Goal: Information Seeking & Learning: Understand process/instructions

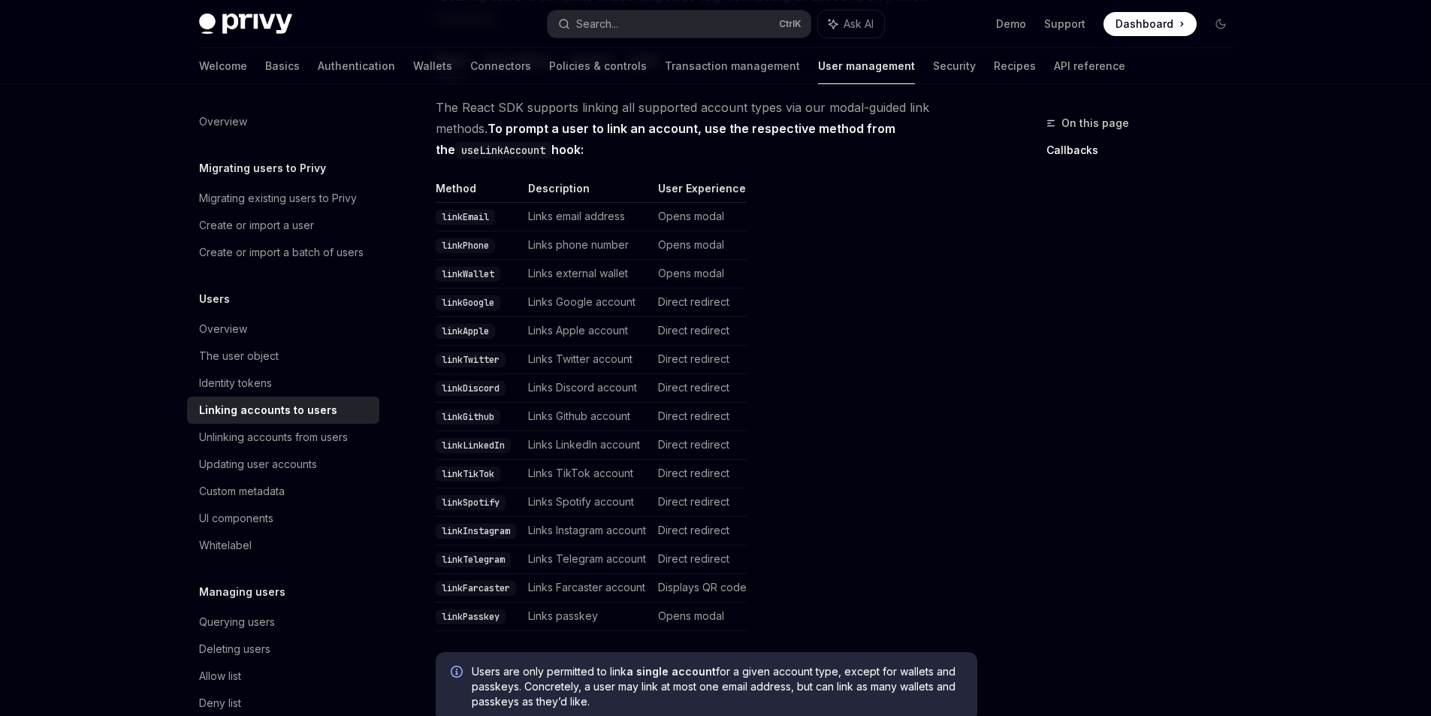
scroll to position [301, 0]
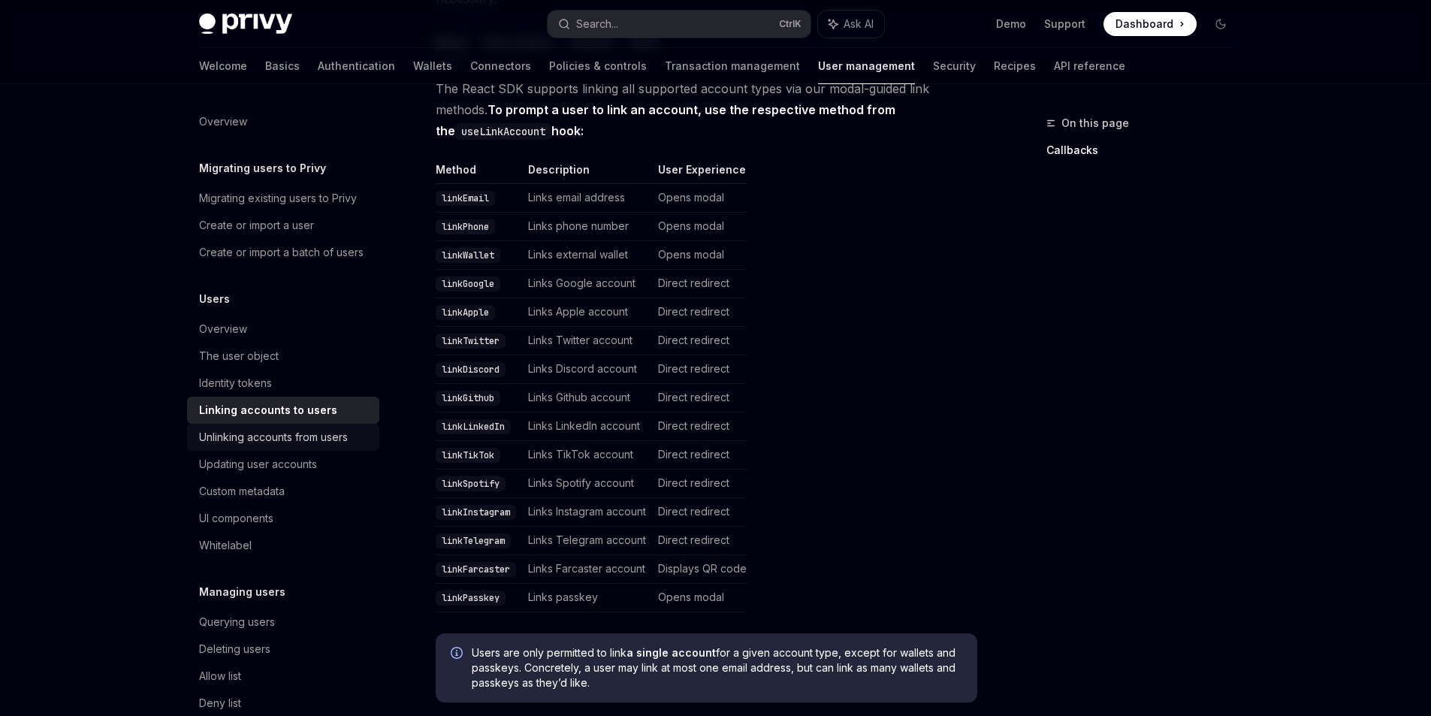
click at [271, 446] on div "Unlinking accounts from users" at bounding box center [273, 437] width 149 height 18
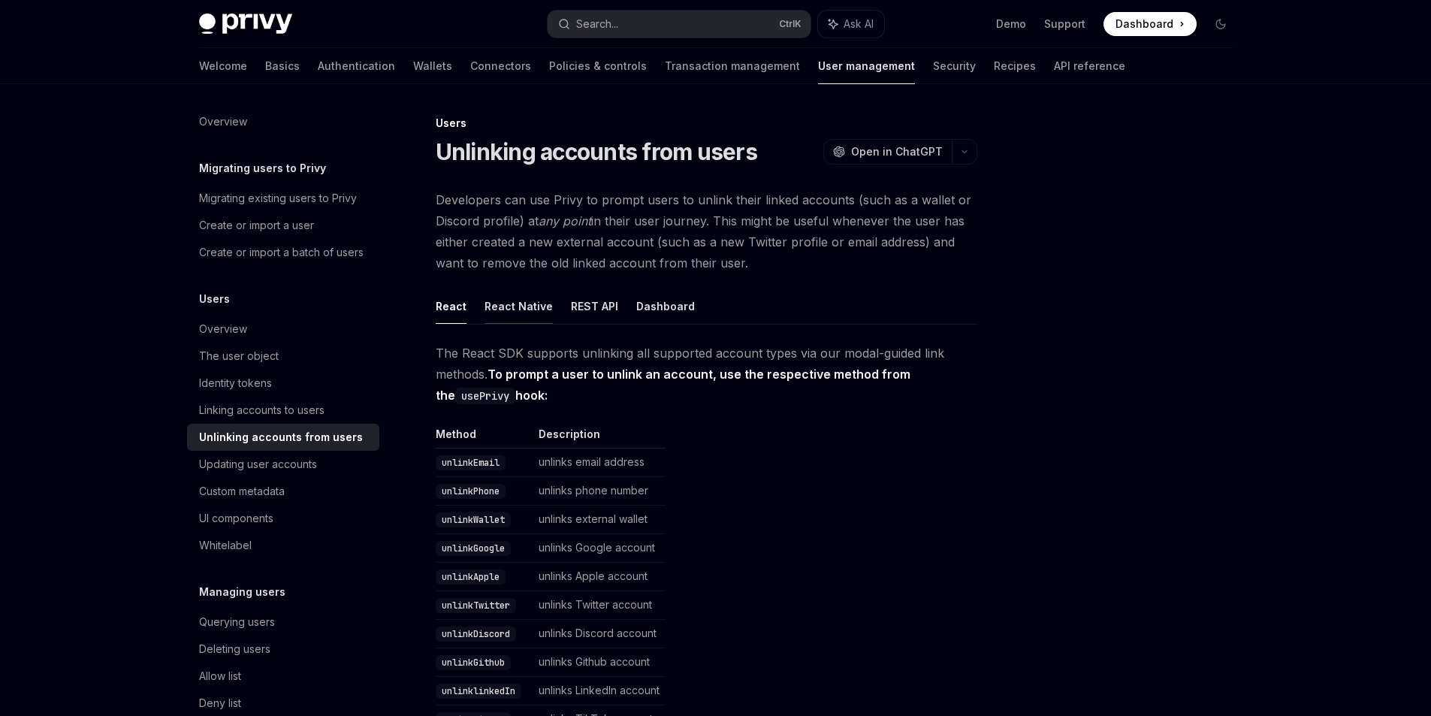
click at [515, 306] on button "React Native" at bounding box center [519, 306] width 68 height 35
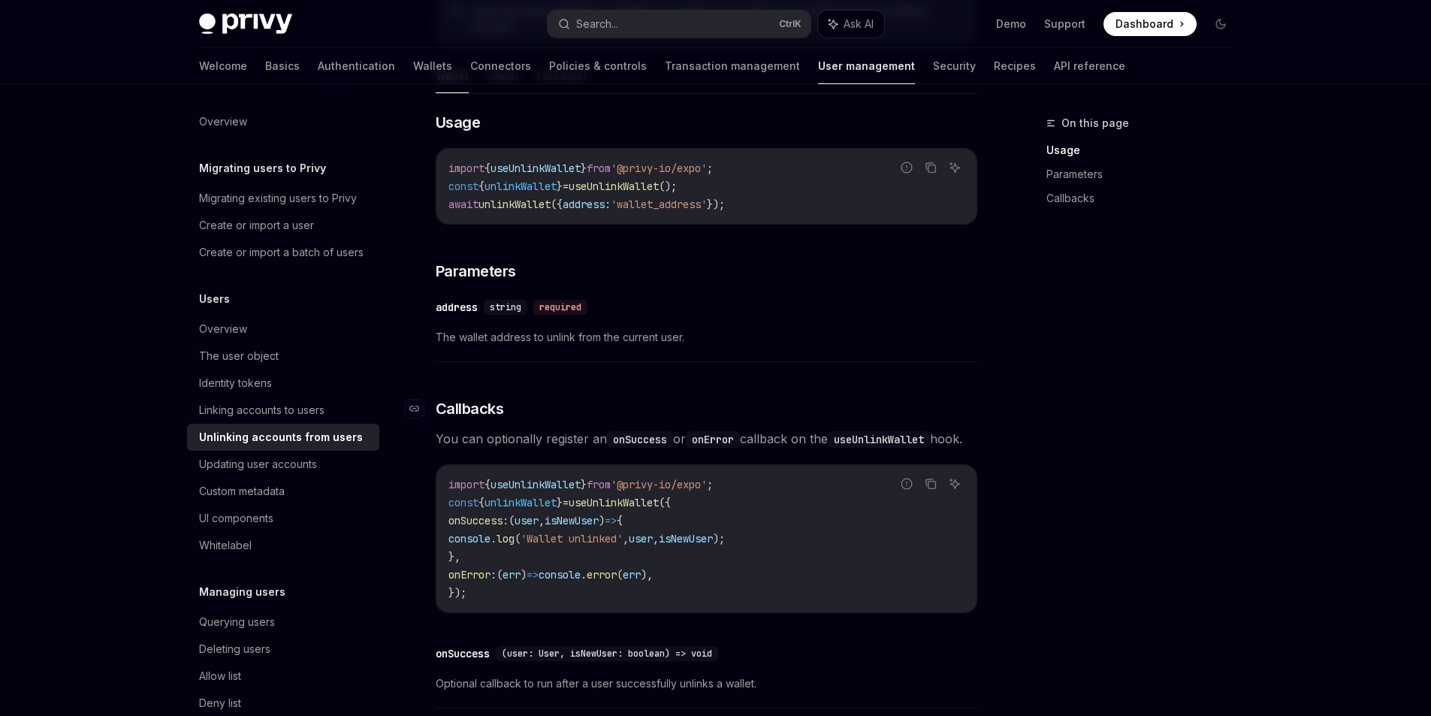
scroll to position [751, 0]
click at [658, 508] on span "useUnlinkWallet" at bounding box center [614, 501] width 90 height 14
click at [309, 446] on div "Unlinking accounts from users" at bounding box center [281, 437] width 164 height 18
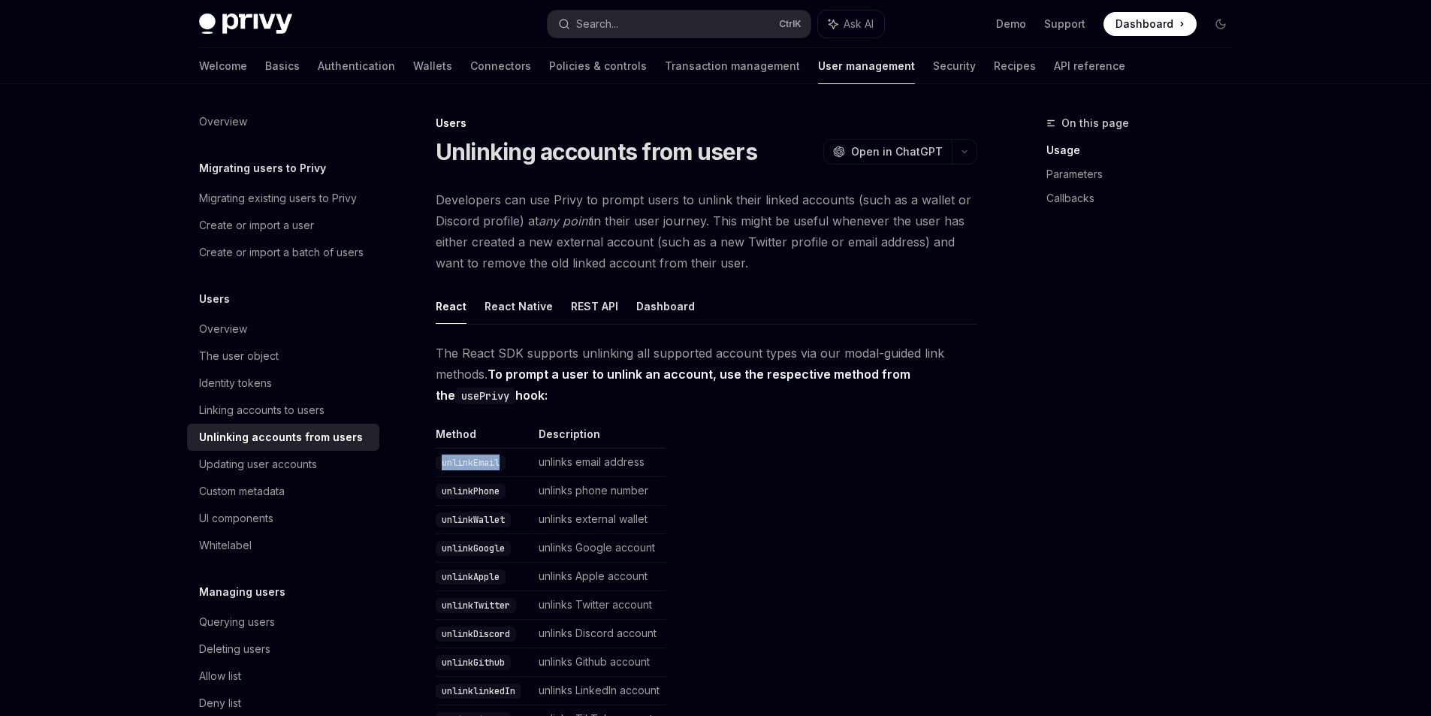
drag, startPoint x: 505, startPoint y: 461, endPoint x: 431, endPoint y: 460, distance: 73.7
copy code "unlinkEmail"
click at [526, 307] on button "React Native" at bounding box center [519, 306] width 68 height 35
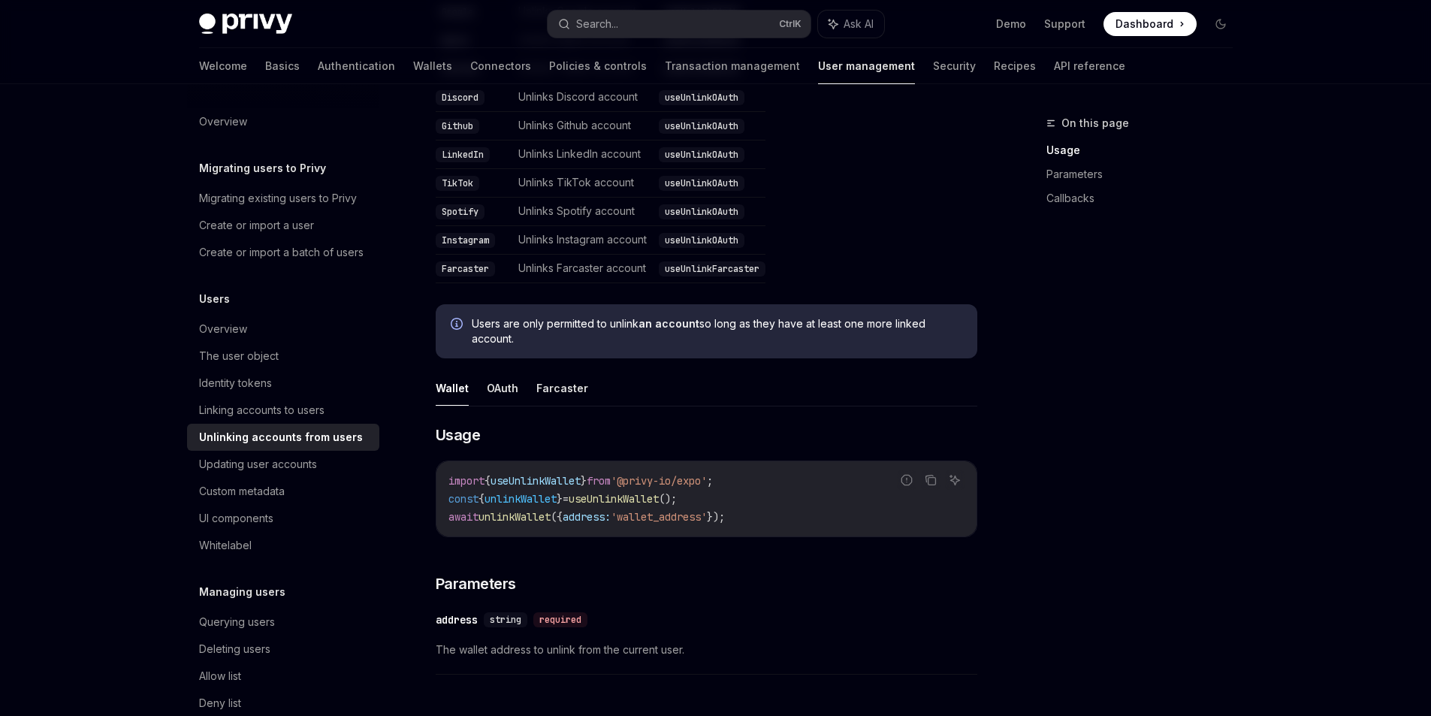
scroll to position [451, 0]
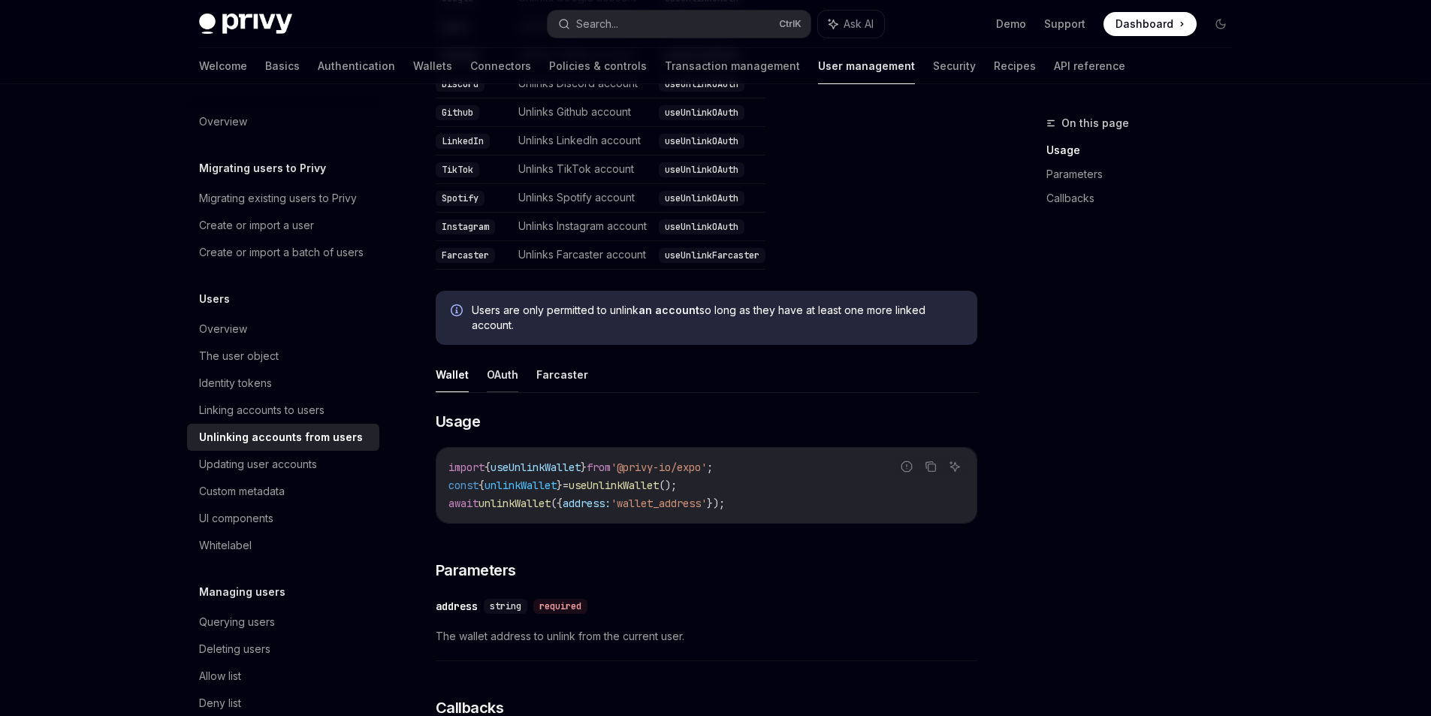
click at [508, 376] on button "OAuth" at bounding box center [503, 374] width 32 height 35
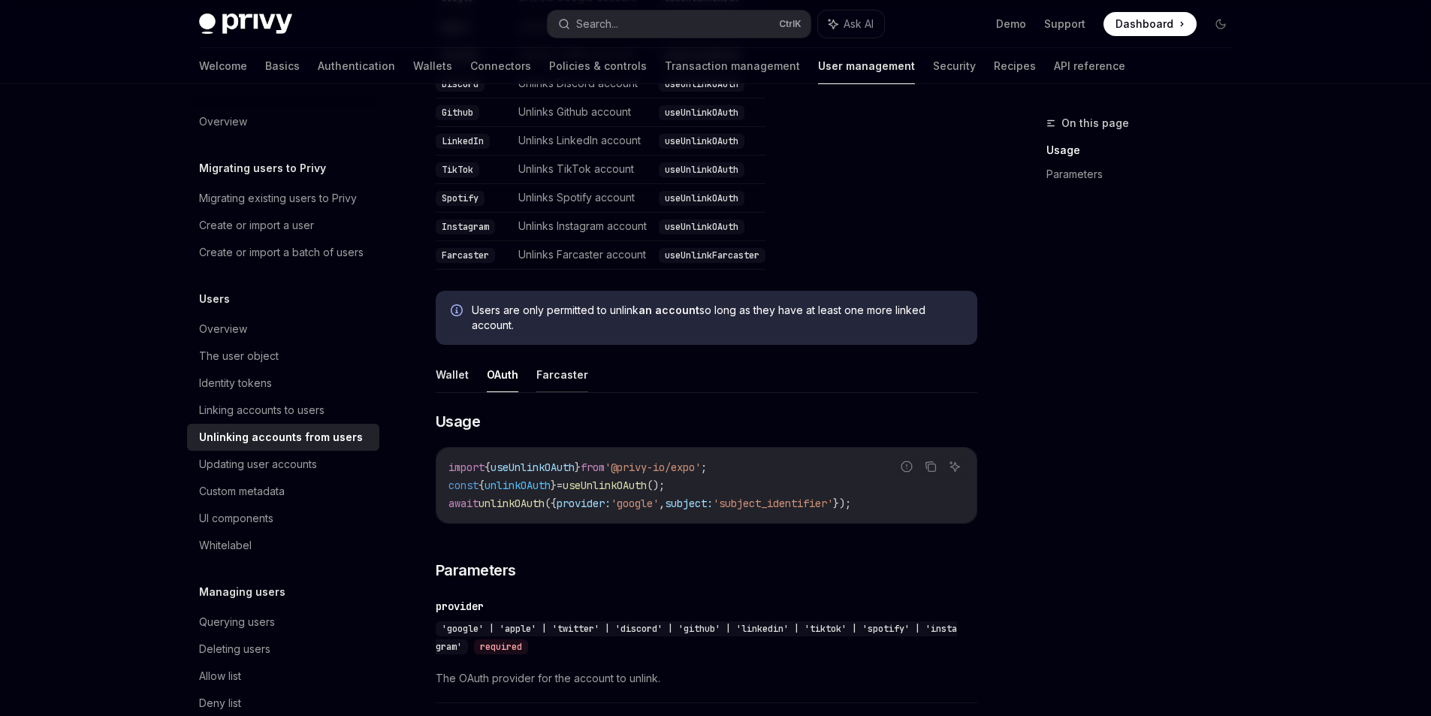
click at [555, 377] on button "Farcaster" at bounding box center [563, 374] width 52 height 35
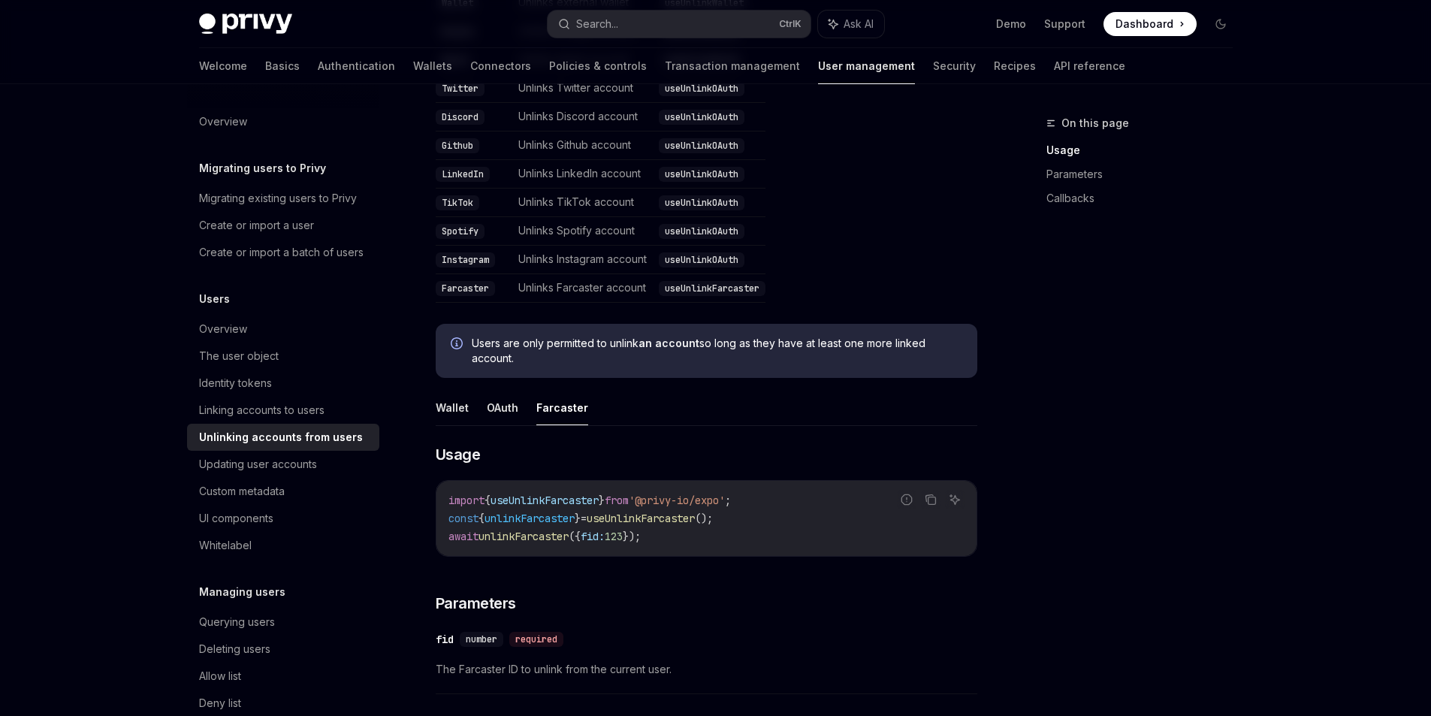
scroll to position [376, 0]
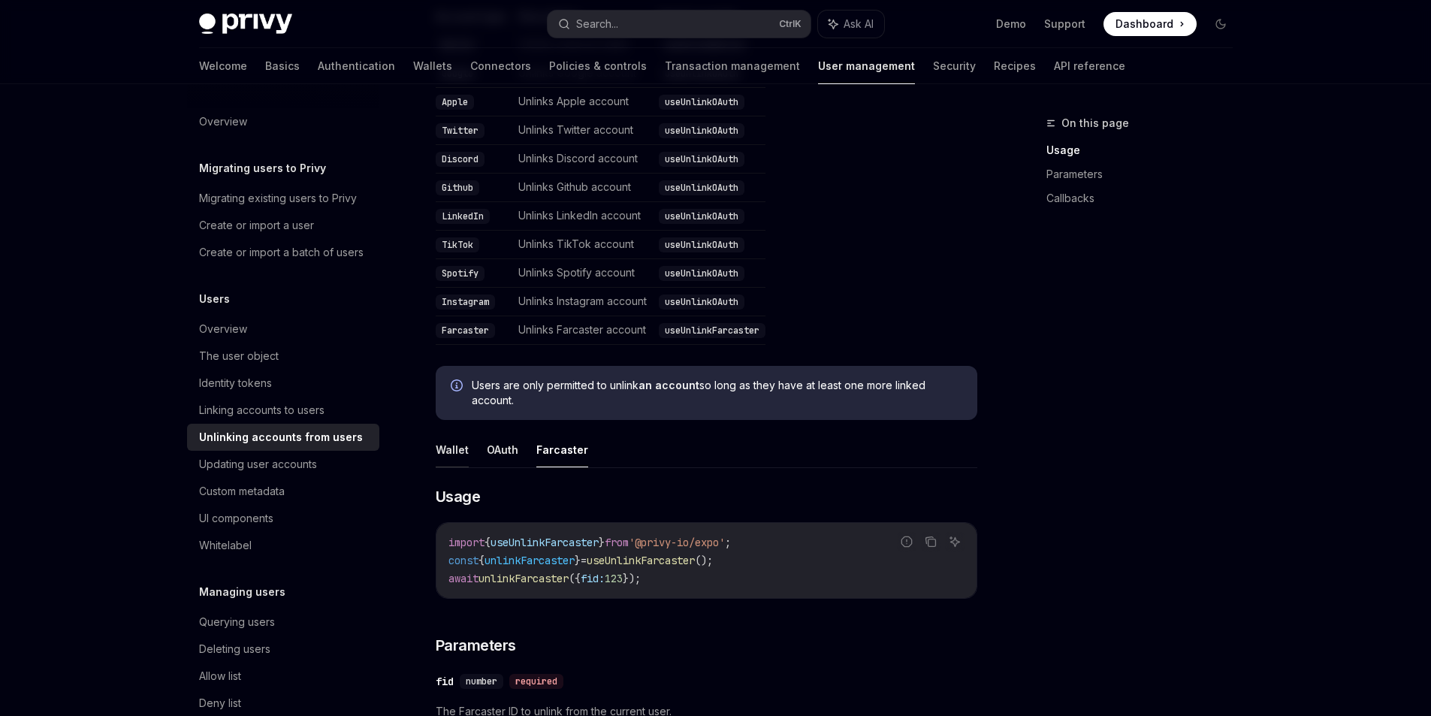
click at [455, 453] on button "Wallet" at bounding box center [452, 449] width 33 height 35
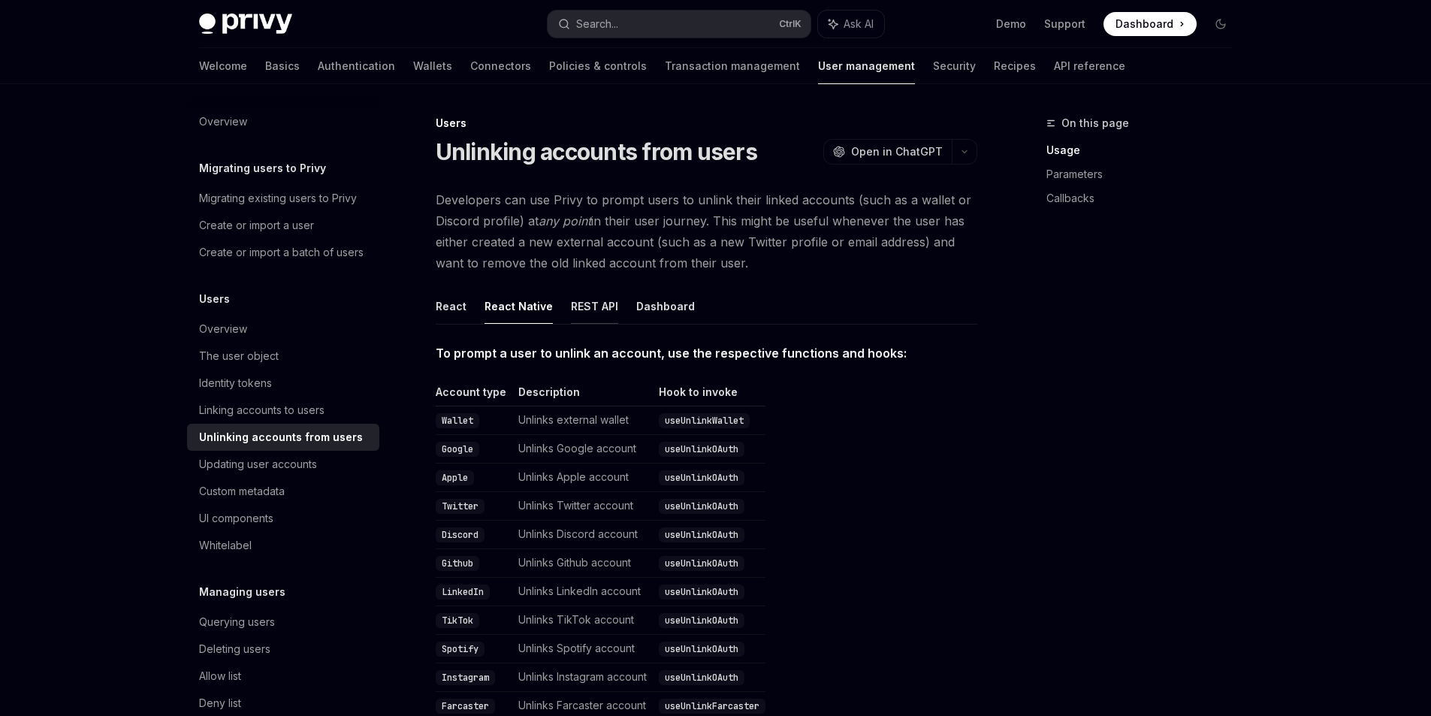
click at [594, 310] on button "REST API" at bounding box center [594, 306] width 47 height 35
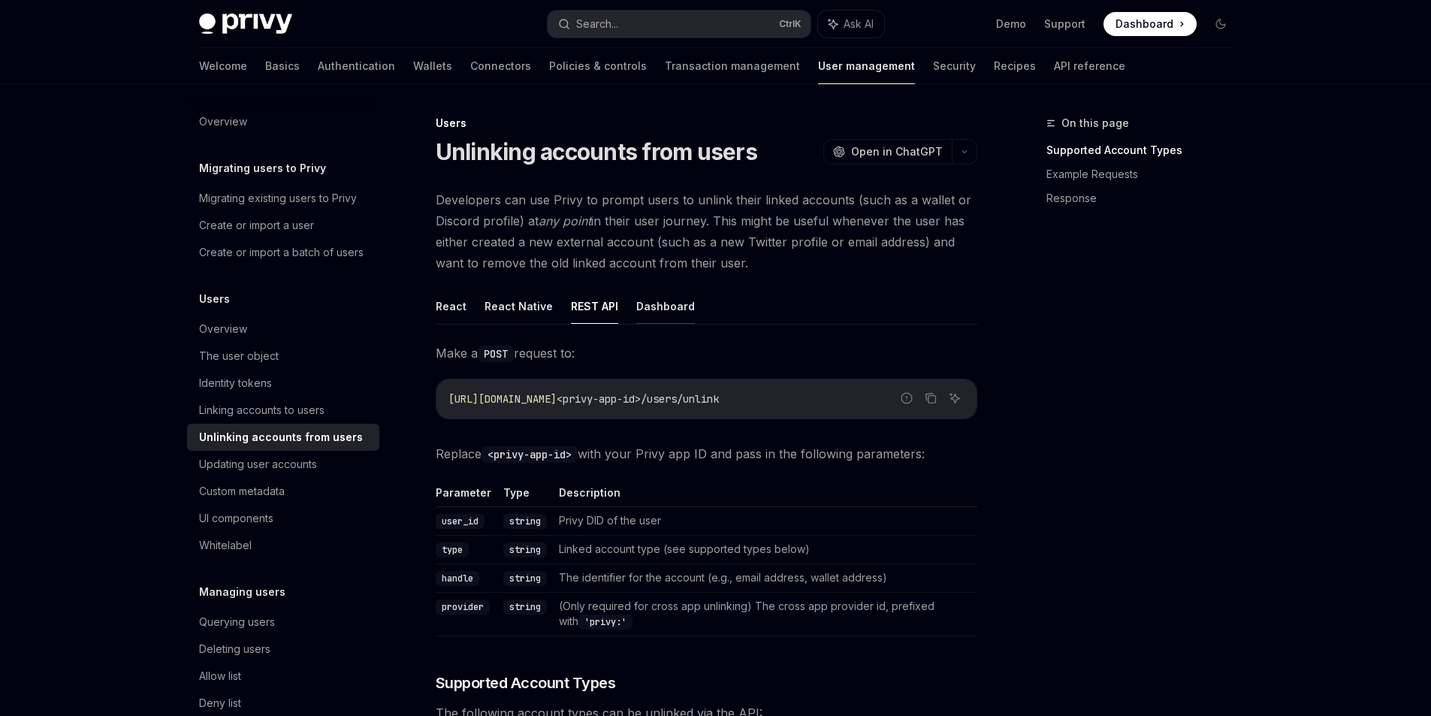
click at [650, 307] on button "Dashboard" at bounding box center [665, 306] width 59 height 35
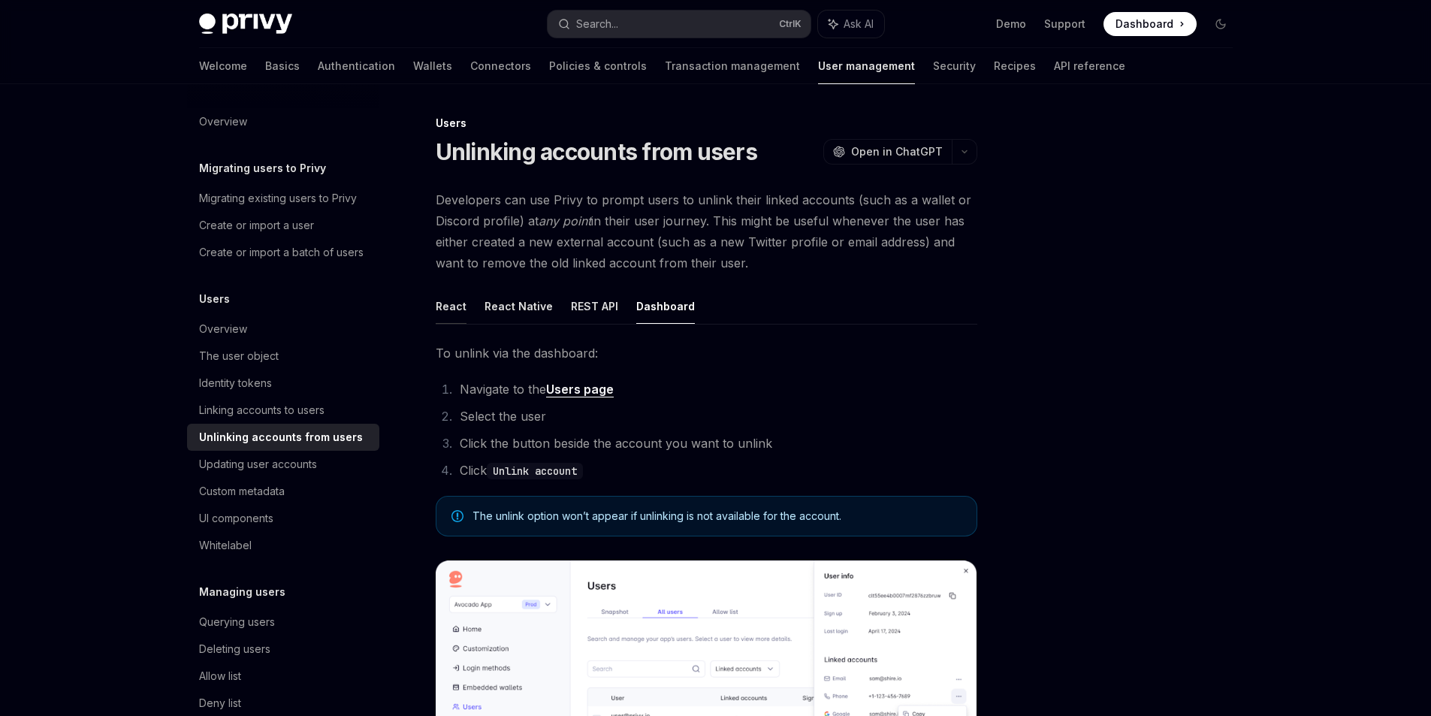
click at [455, 307] on button "React" at bounding box center [451, 306] width 31 height 35
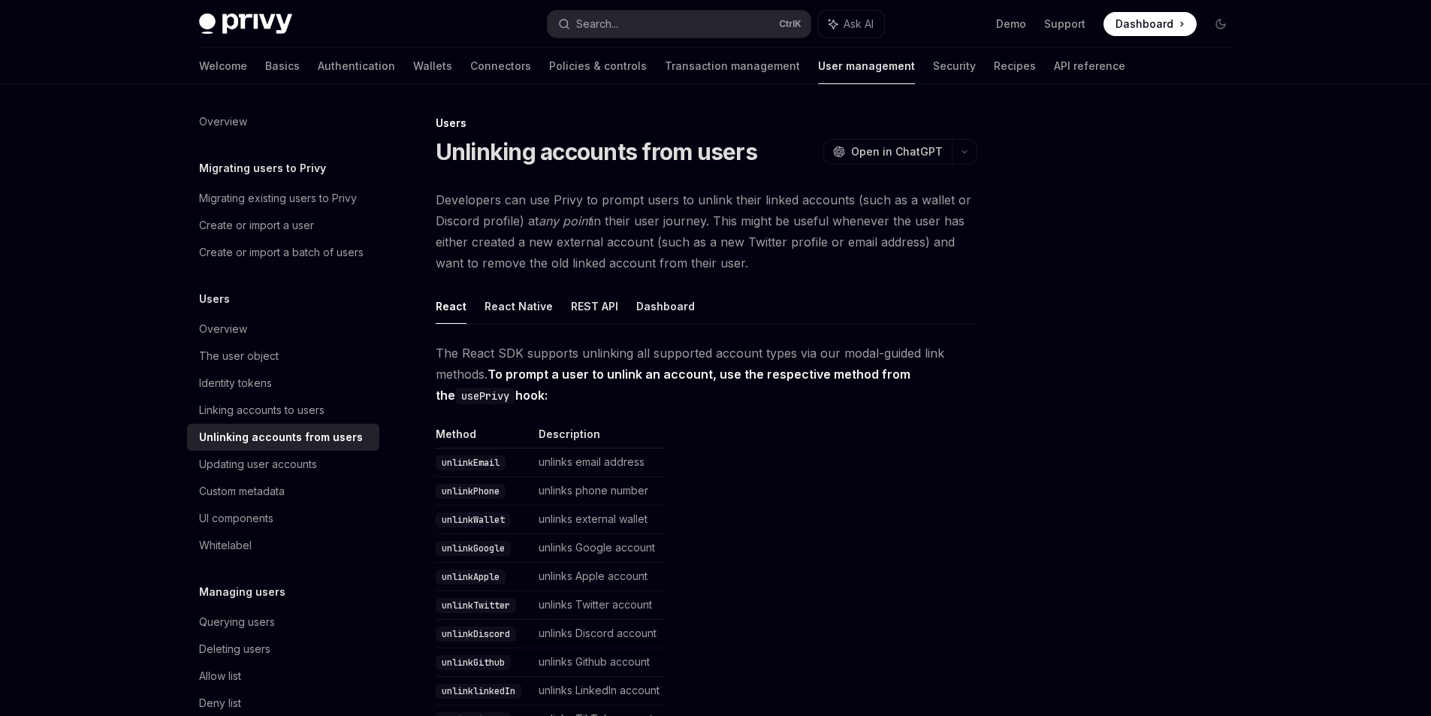
click at [454, 454] on td "unlinkEmail" at bounding box center [484, 463] width 97 height 29
copy code "unlinkEmail"
click at [516, 304] on button "React Native" at bounding box center [519, 306] width 68 height 35
type textarea "*"
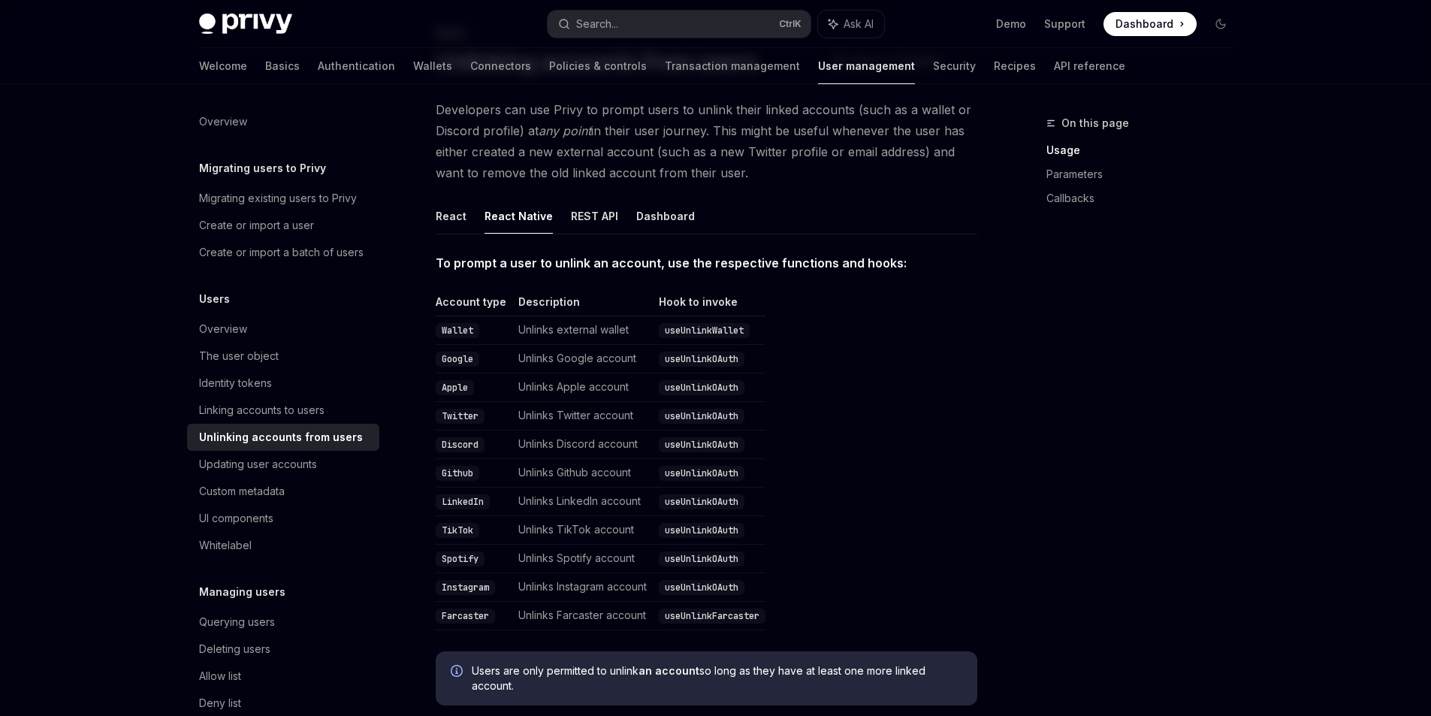
scroll to position [21, 0]
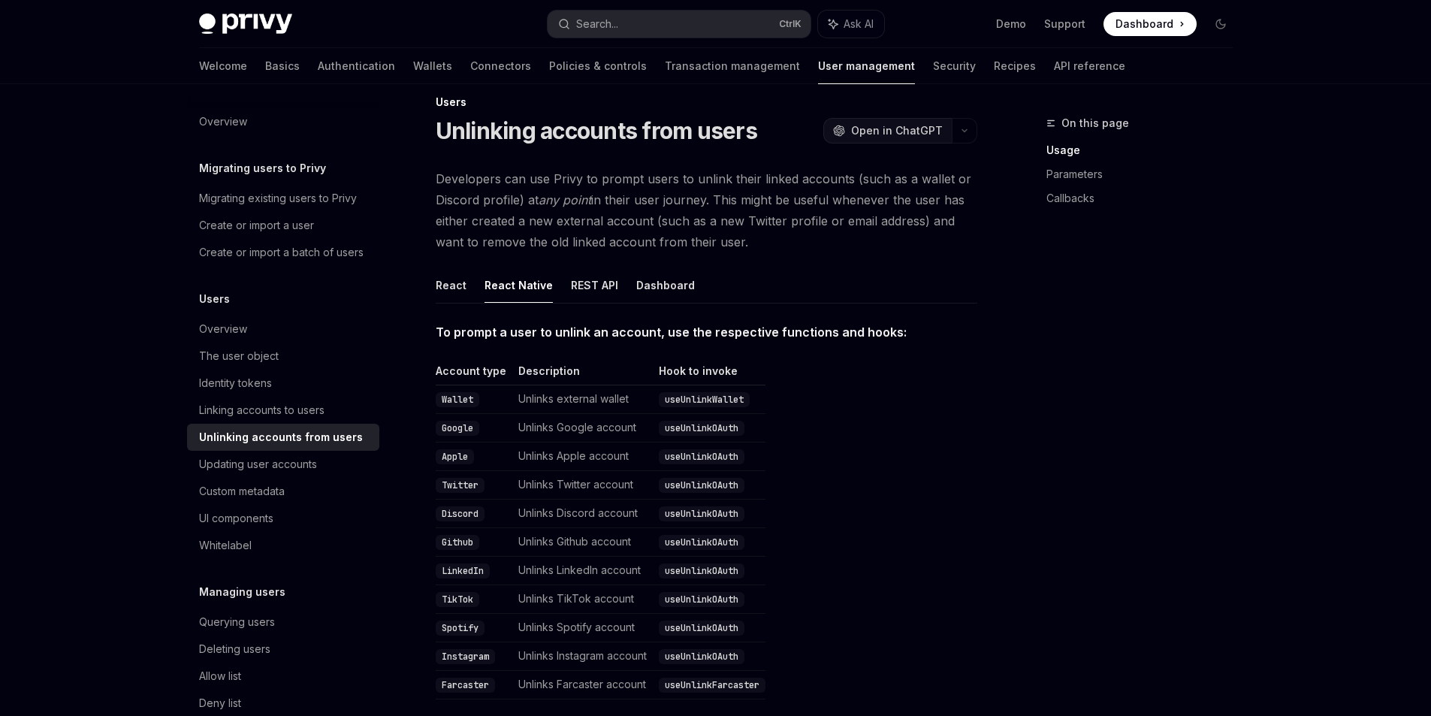
click at [934, 125] on span "Open in ChatGPT" at bounding box center [897, 130] width 92 height 15
